Goal: Transaction & Acquisition: Purchase product/service

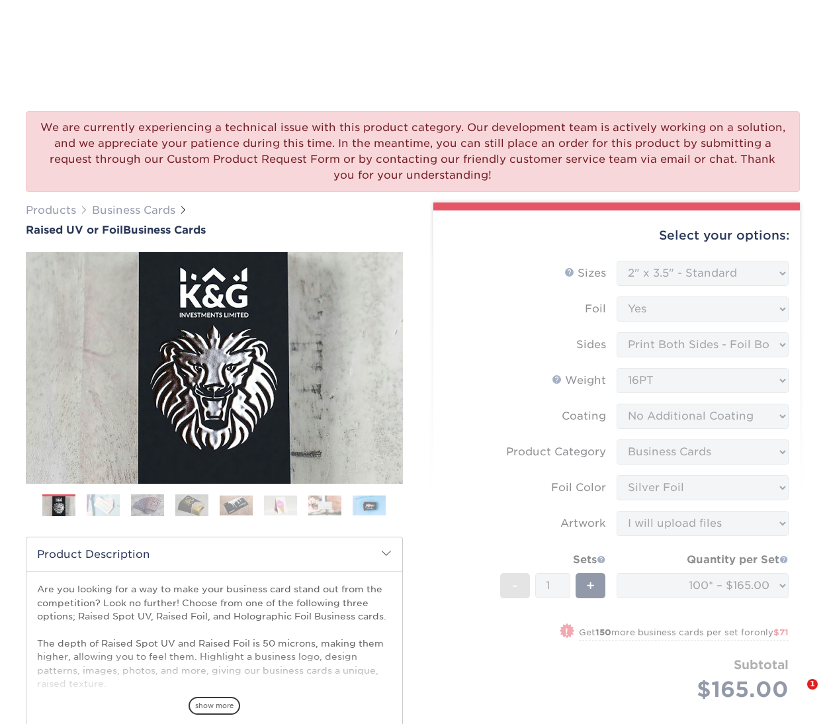
select select "2.00x3.50"
select select "3b5148f1-0588-4f88-a218-97bcfdce65c1"
select select "a834dd52-fe06-4ed6-9a86-5bd3c2d02515"
select select "upload"
select select "7059d6da-37d2-4ff9-b756-13218de958cb"
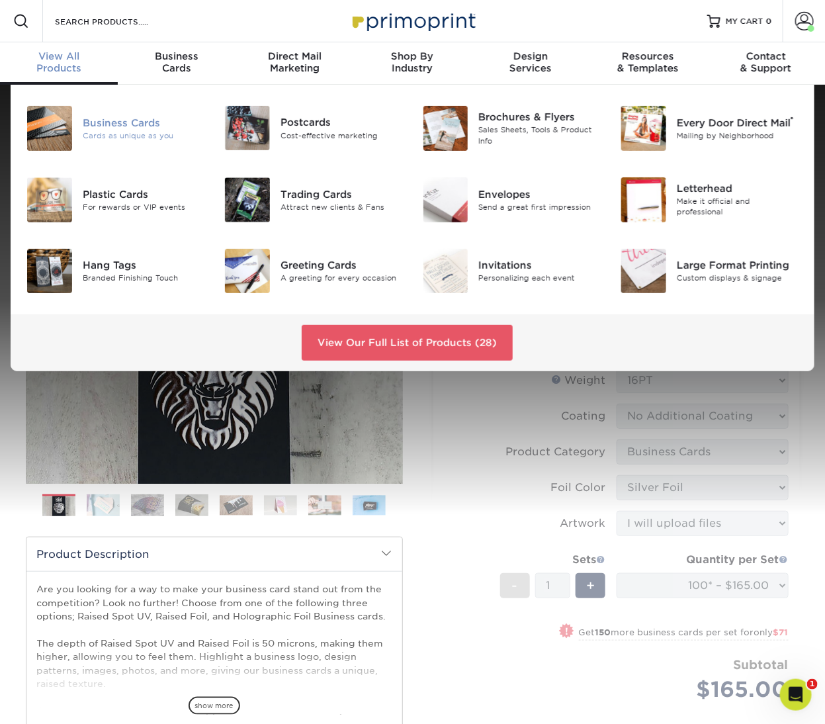
click at [134, 133] on div "Cards as unique as you" at bounding box center [144, 135] width 122 height 11
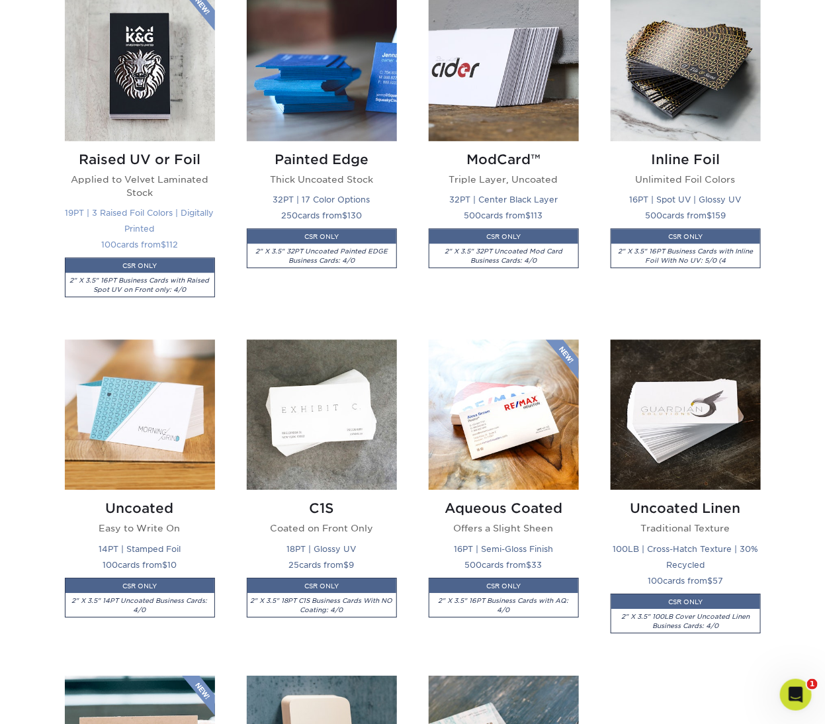
click at [149, 51] on img at bounding box center [140, 66] width 150 height 150
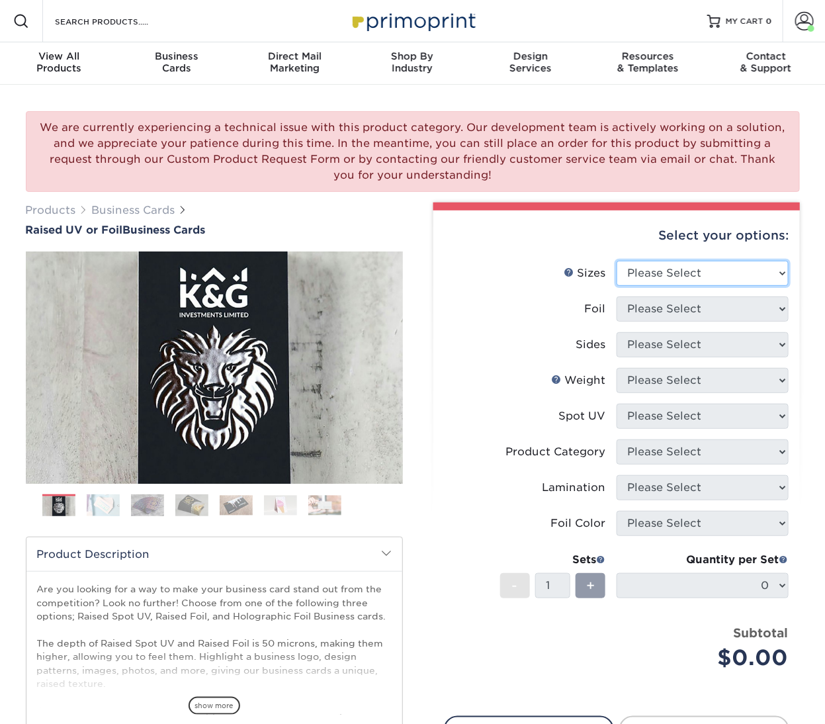
click at [685, 282] on select "Please Select 2" x 3.5" - Standard" at bounding box center [702, 273] width 172 height 25
select select "2.00x3.50"
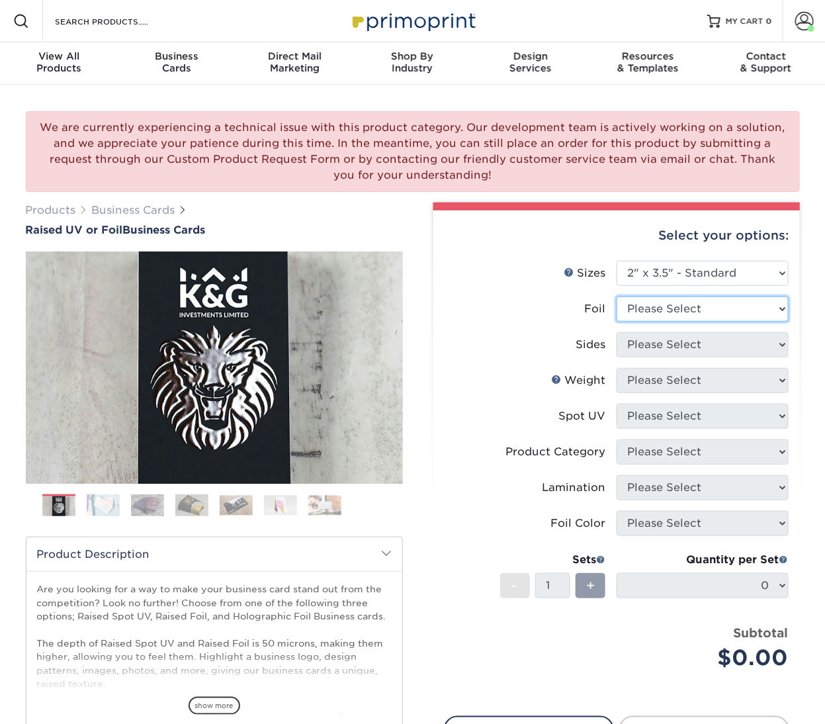
click at [684, 312] on select "Please Select No Yes" at bounding box center [702, 308] width 172 height 25
select select "0"
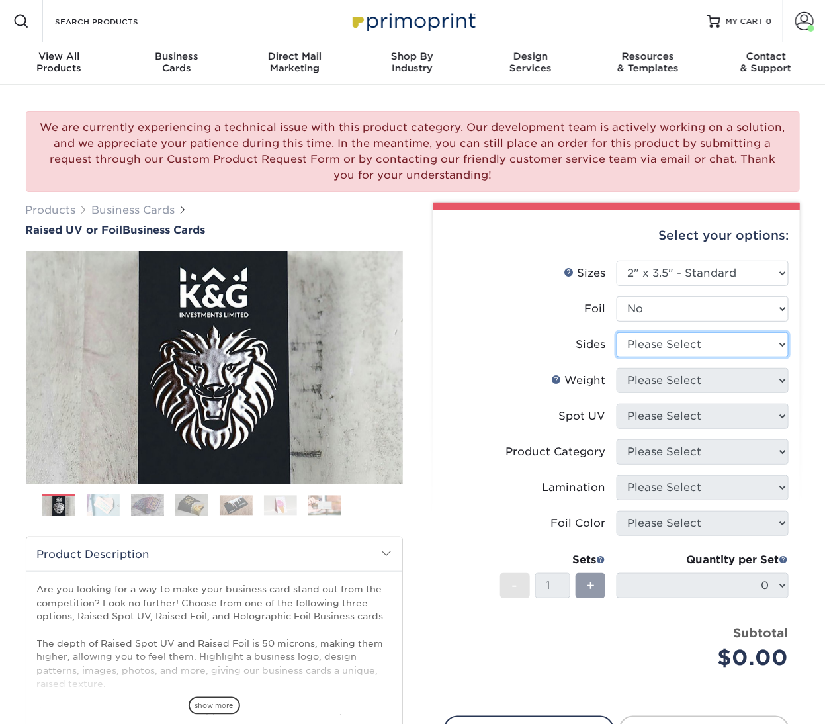
click at [673, 342] on select "Please Select Print Both Sides Print Front Only" at bounding box center [702, 344] width 172 height 25
select select "13abbda7-1d64-4f25-8bb2-c179b224825d"
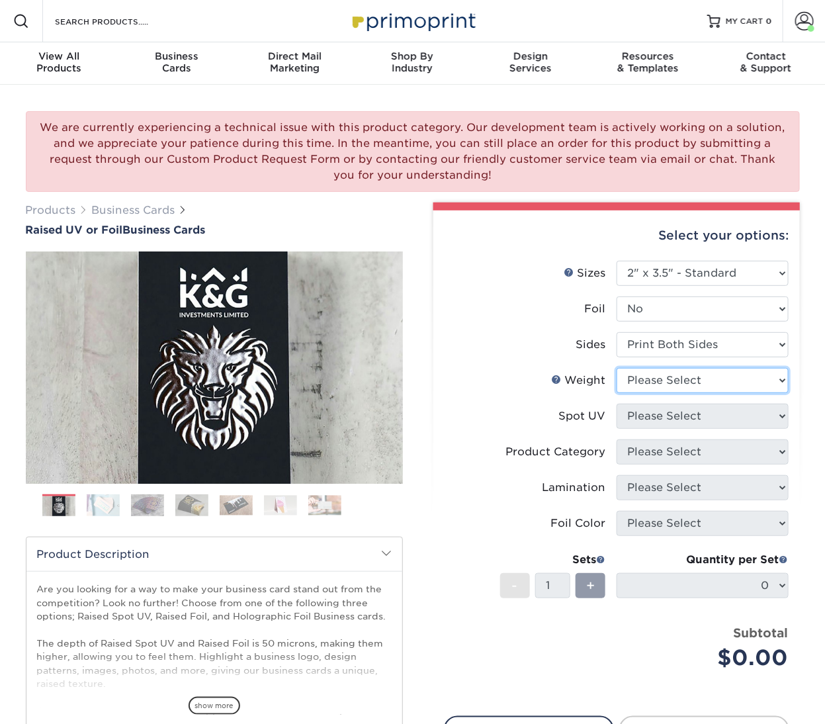
click at [673, 378] on select "Please Select 16PT" at bounding box center [702, 380] width 172 height 25
select select "16PT"
click at [668, 423] on select "Please Select No Spot UV Front Only" at bounding box center [702, 415] width 172 height 25
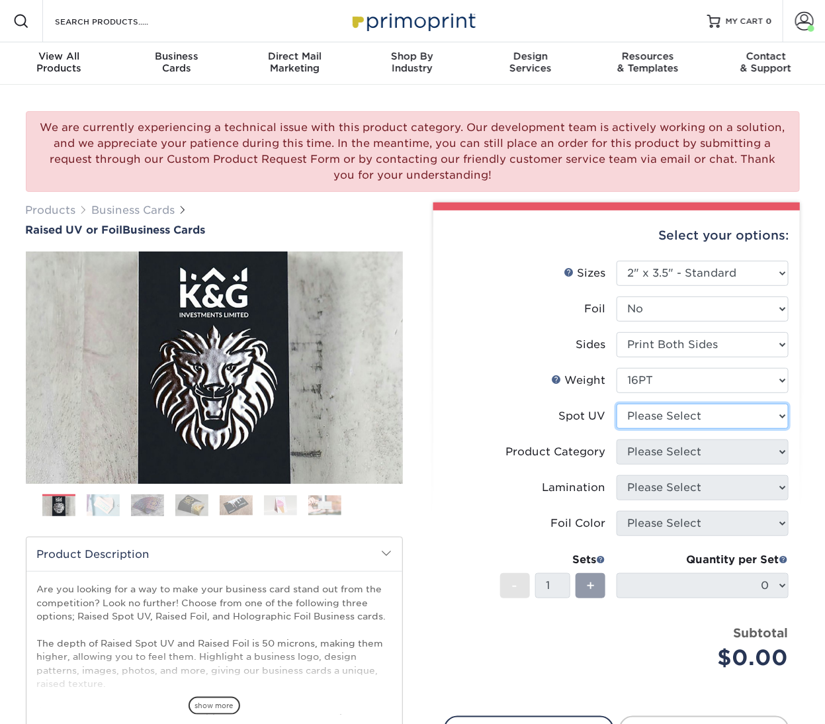
select select "1"
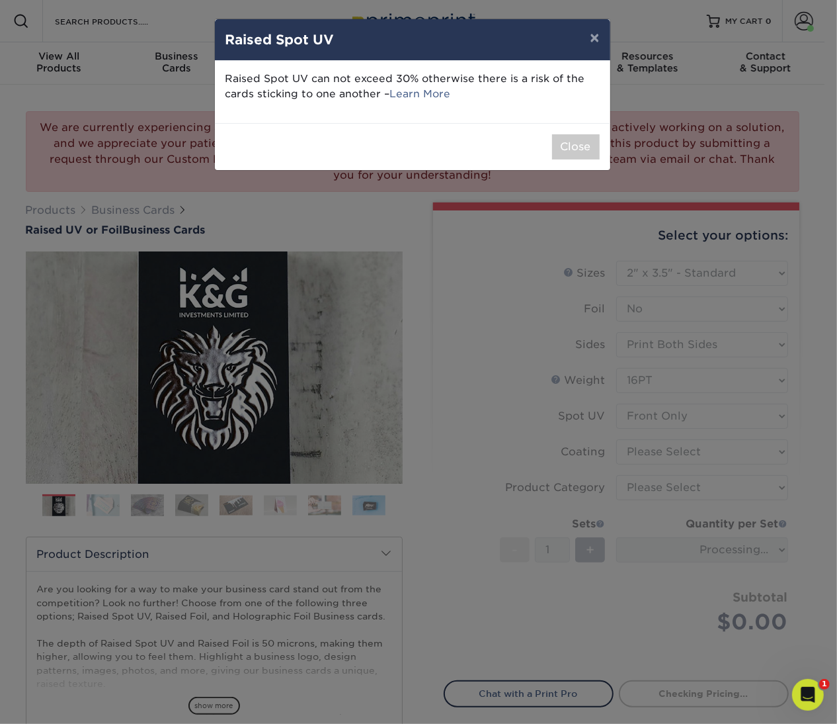
click at [665, 462] on div "× Raised Spot UV Raised Spot UV can not exceed 30% otherwise there is a risk of…" at bounding box center [418, 362] width 837 height 724
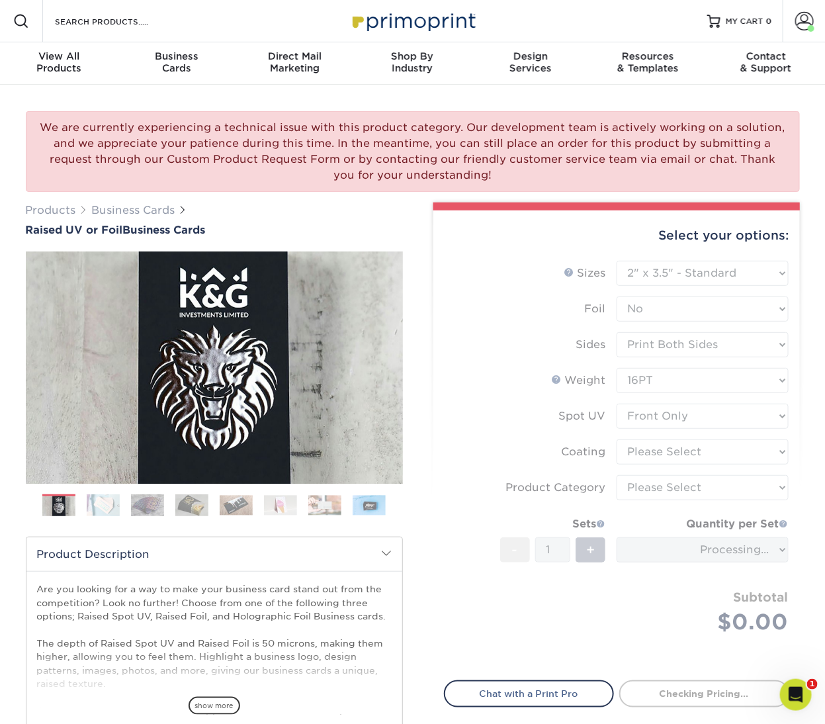
click at [711, 433] on form "Sizes Help Sizes Please Select 2" x 3.5" - Standard Foil Please Select" at bounding box center [616, 463] width 345 height 404
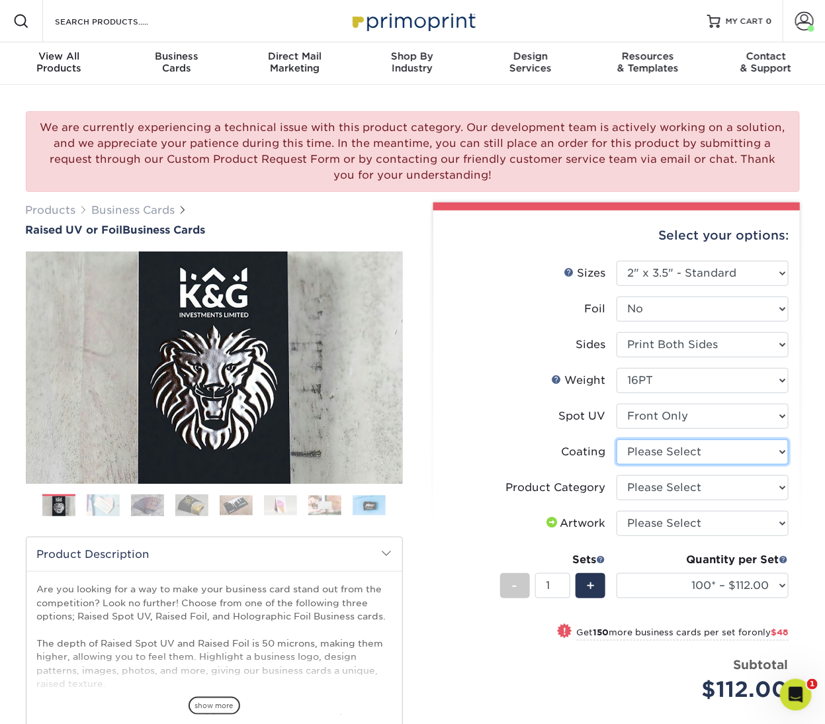
click at [714, 452] on select at bounding box center [702, 451] width 172 height 25
select select "3e7618de-abca-4bda-9f97-8b9129e913d8"
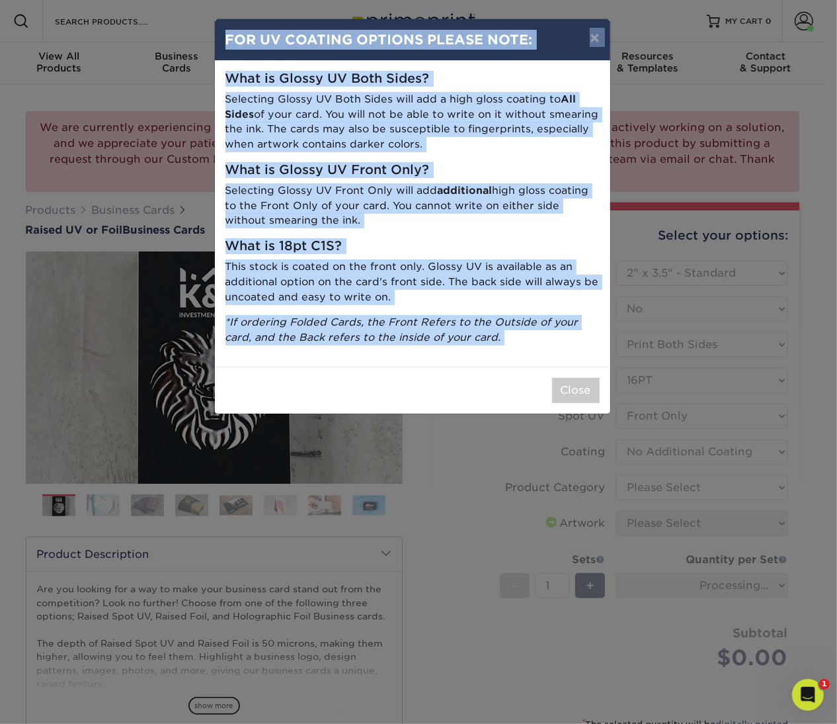
click at [681, 501] on div "× FOR UV COATING OPTIONS PLEASE NOTE: What is Glossy UV Both Sides? Selecting G…" at bounding box center [418, 362] width 837 height 724
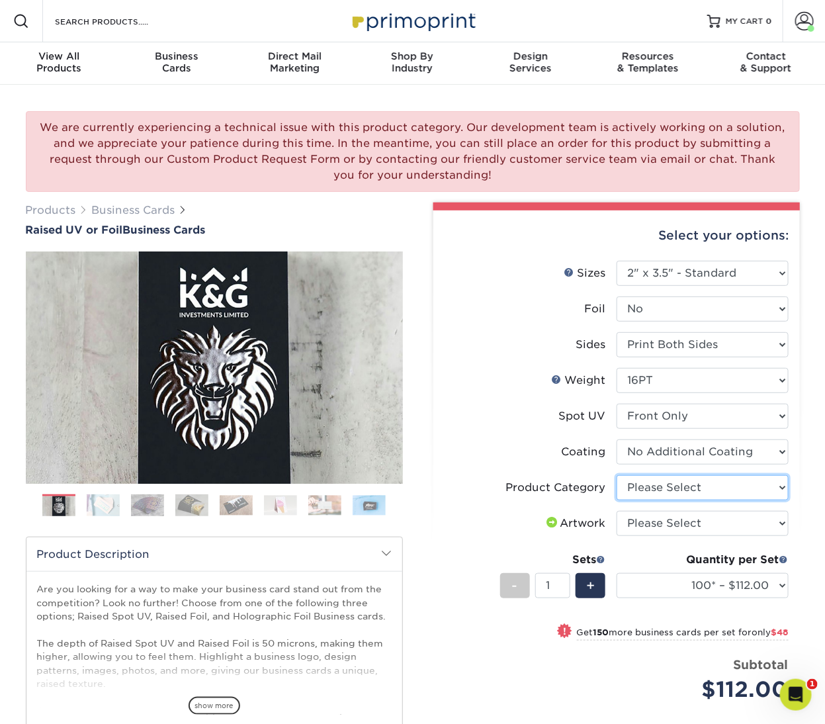
click at [695, 487] on select "Please Select Business Cards" at bounding box center [702, 487] width 172 height 25
select select "3b5148f1-0588-4f88-a218-97bcfdce65c1"
click at [669, 521] on select "Please Select I will upload files I need a design - $100" at bounding box center [702, 523] width 172 height 25
select select "upload"
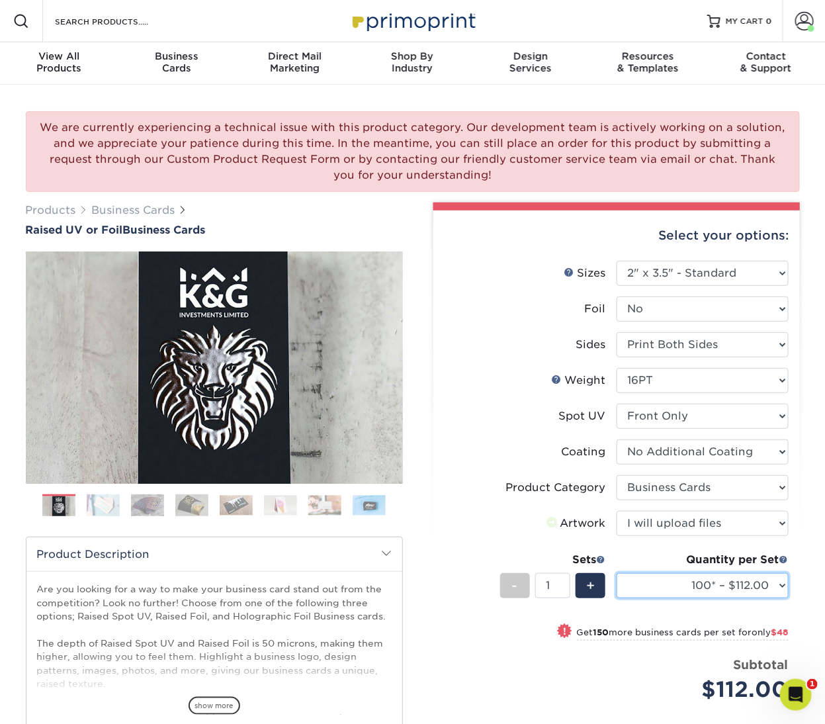
click at [667, 584] on select "100* – $112.00 250* – $160.00 500* – $216.00" at bounding box center [702, 585] width 172 height 25
select select "500* – $216.00"
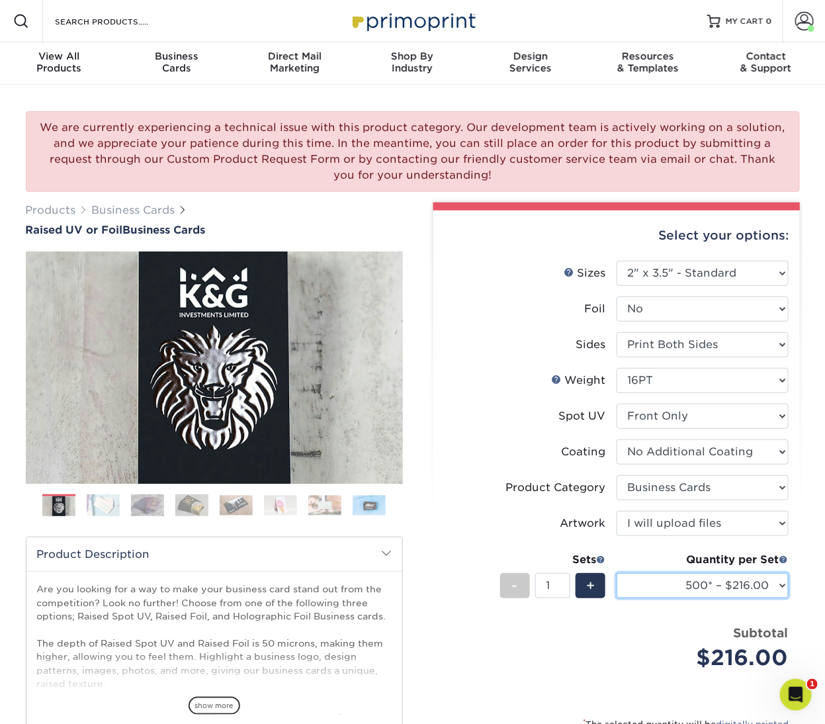
scroll to position [30, 0]
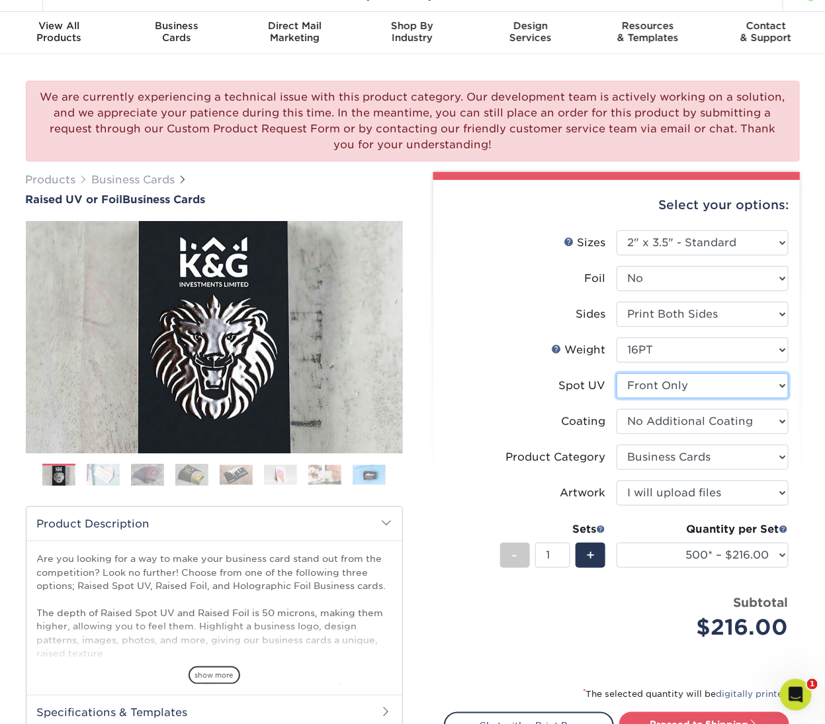
click at [695, 388] on select "Please Select No Spot UV Front Only" at bounding box center [702, 385] width 172 height 25
select select "3"
select select "-1"
select select
select select "-1"
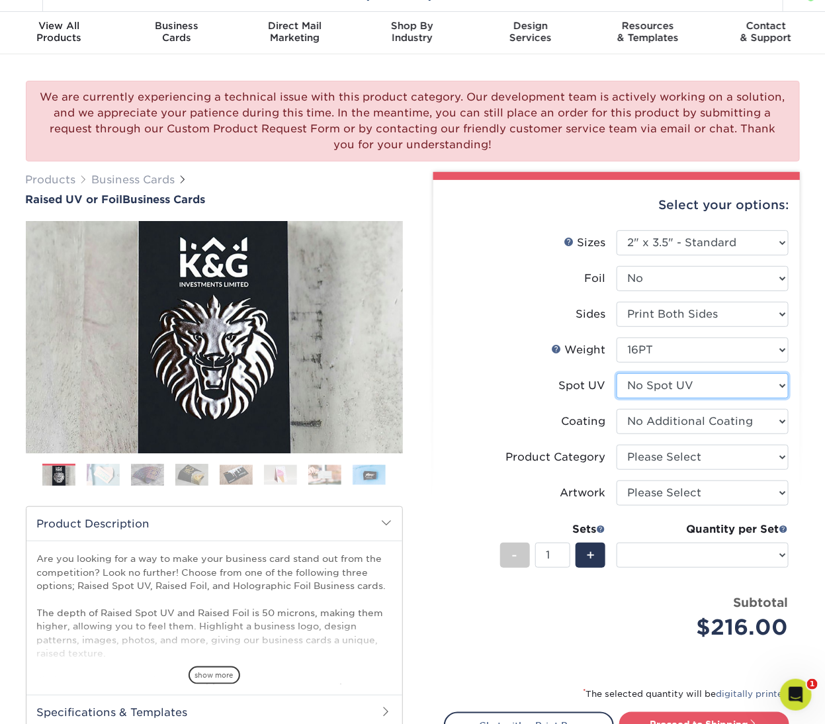
select select "-1"
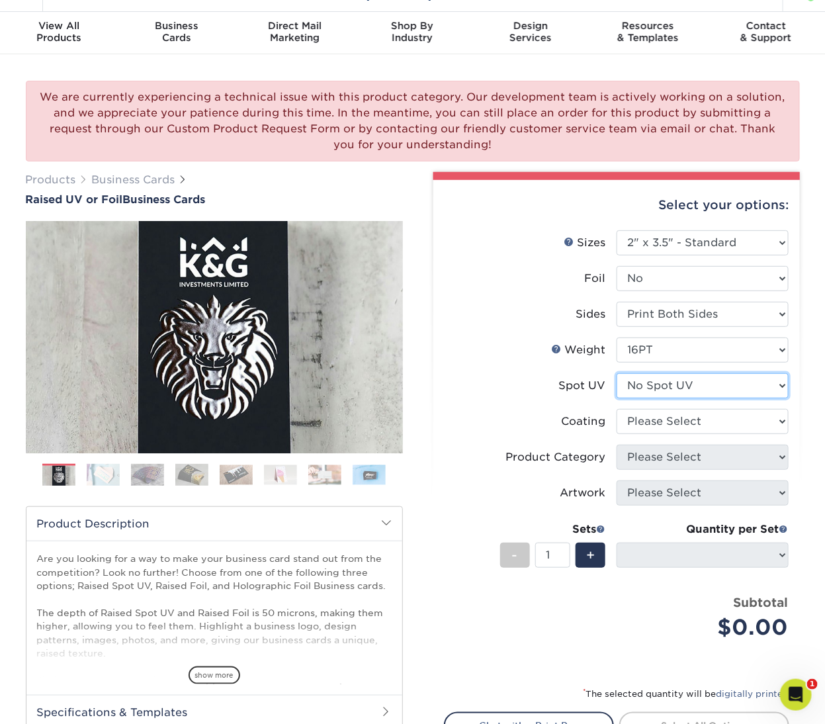
click at [695, 385] on select "Please Select No Spot UV Front Only" at bounding box center [702, 385] width 172 height 25
select select "1"
select select "-1"
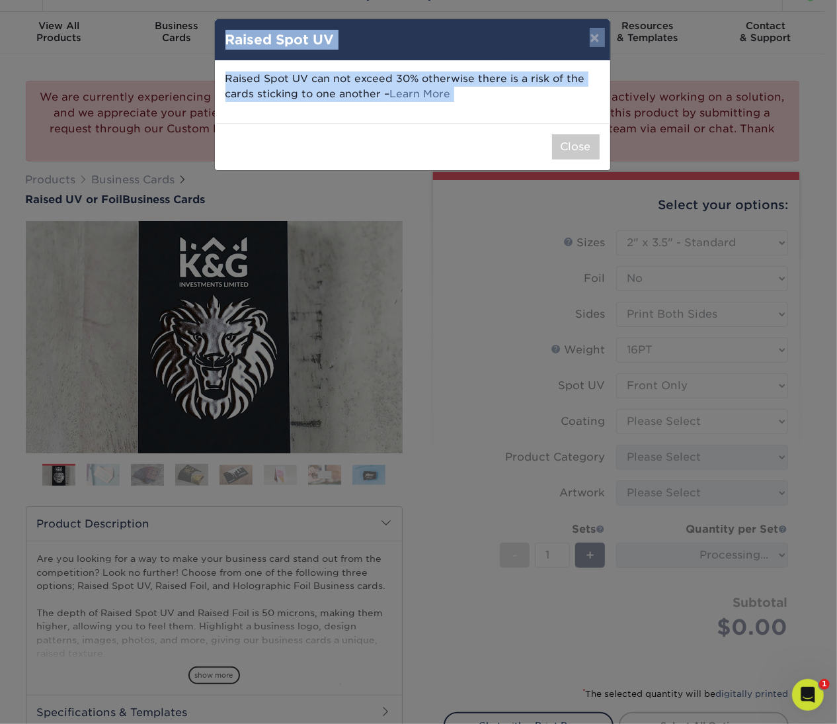
click at [587, 130] on div "Close" at bounding box center [413, 146] width 396 height 47
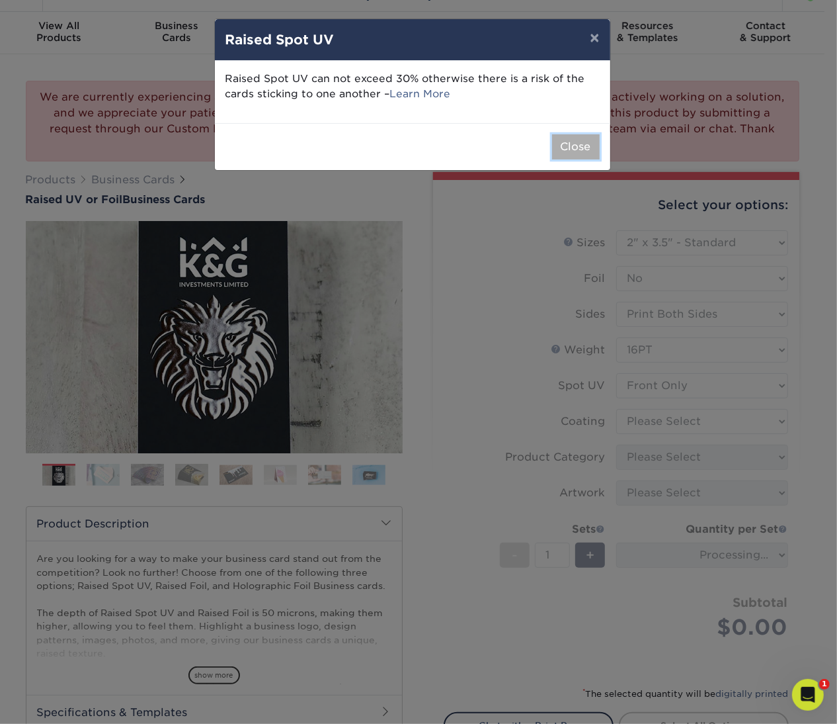
click at [583, 151] on button "Close" at bounding box center [576, 146] width 48 height 25
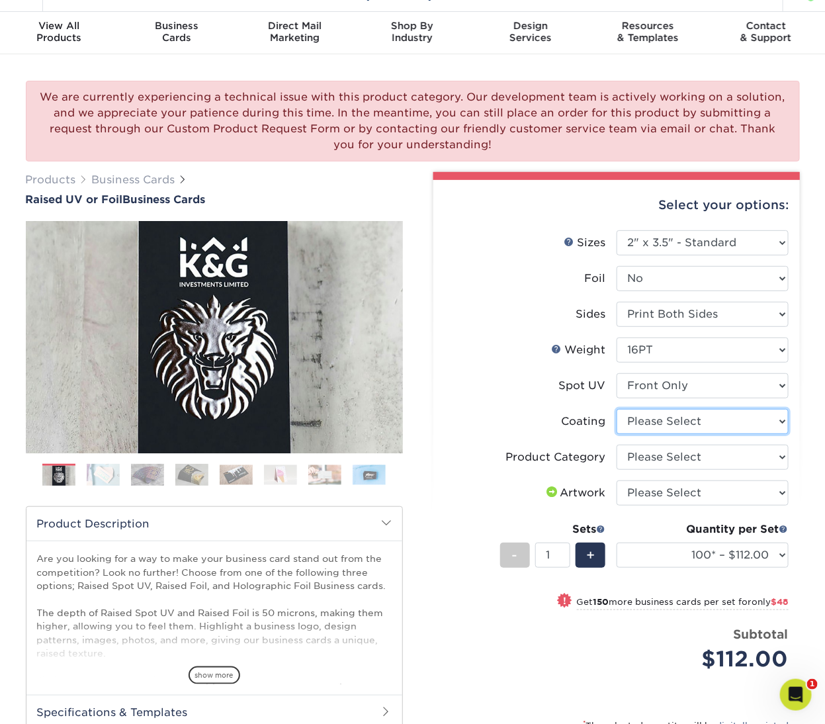
click at [665, 424] on select at bounding box center [702, 421] width 172 height 25
select select "3e7618de-abca-4bda-9f97-8b9129e913d8"
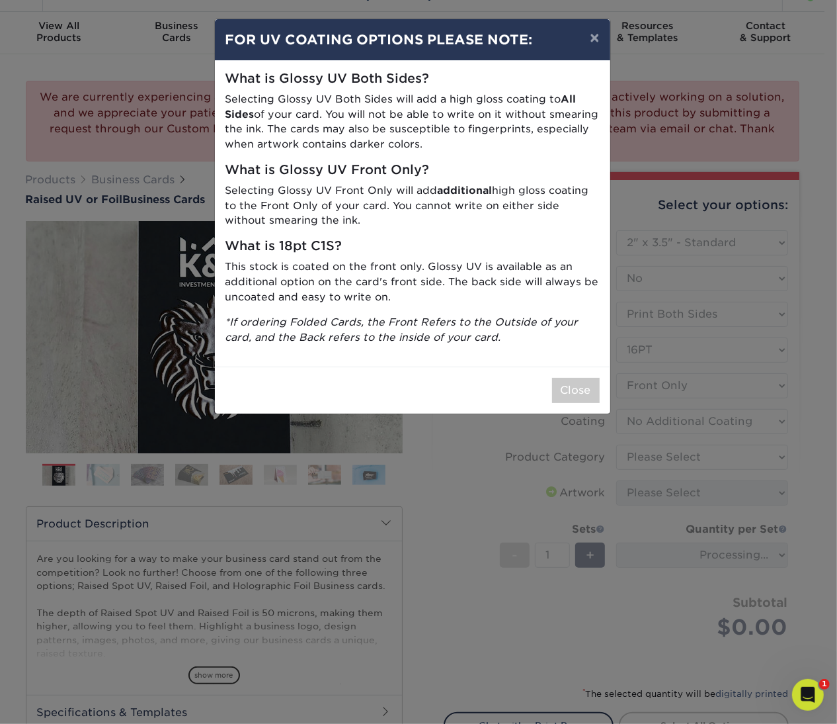
drag, startPoint x: 674, startPoint y: 459, endPoint x: 668, endPoint y: 481, distance: 22.6
click at [668, 481] on div "× FOR UV COATING OPTIONS PLEASE NOTE: What is Glossy UV Both Sides? Selecting G…" at bounding box center [418, 362] width 837 height 724
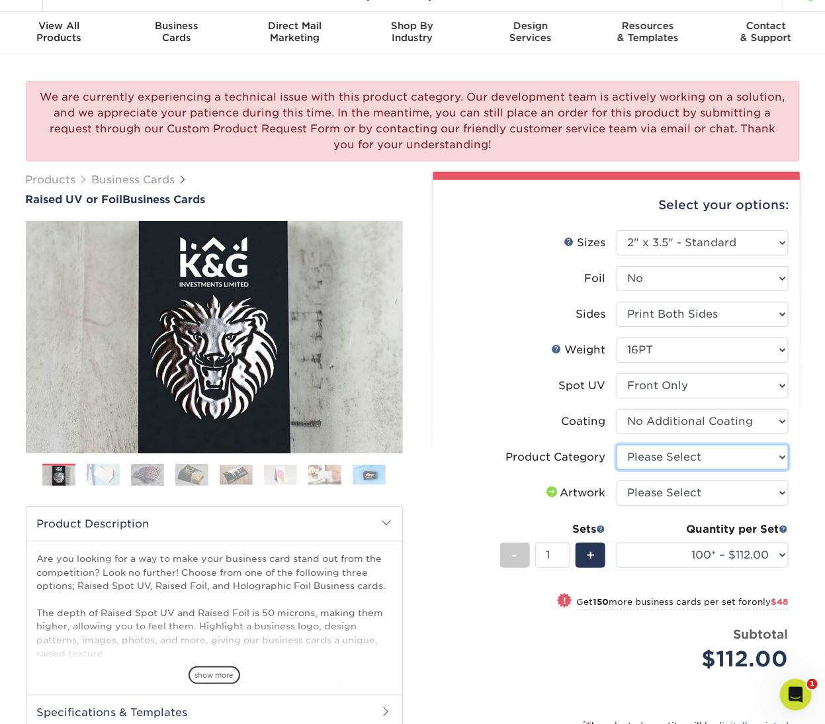
click at [683, 458] on select "Please Select Business Cards" at bounding box center [702, 456] width 172 height 25
select select "3b5148f1-0588-4f88-a218-97bcfdce65c1"
click at [657, 491] on select "Please Select I will upload files I need a design - $100" at bounding box center [702, 492] width 172 height 25
select select "upload"
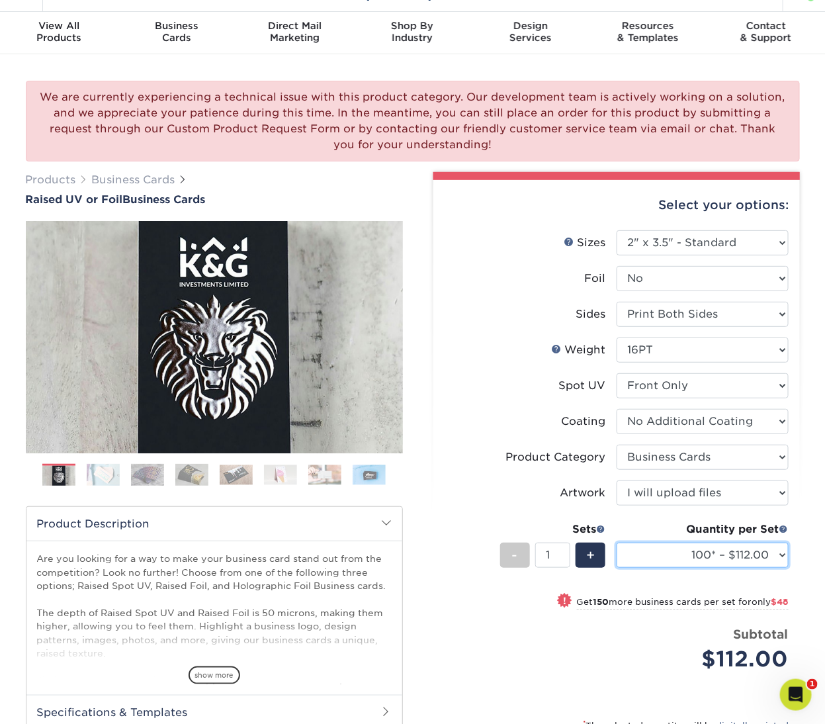
click at [650, 564] on select "100* – $112.00 250* – $160.00 500* – $216.00" at bounding box center [702, 554] width 172 height 25
select select "500* – $216.00"
